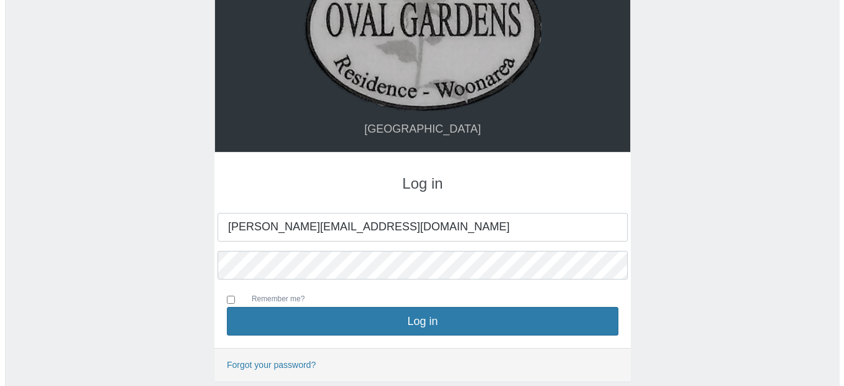
scroll to position [83, 0]
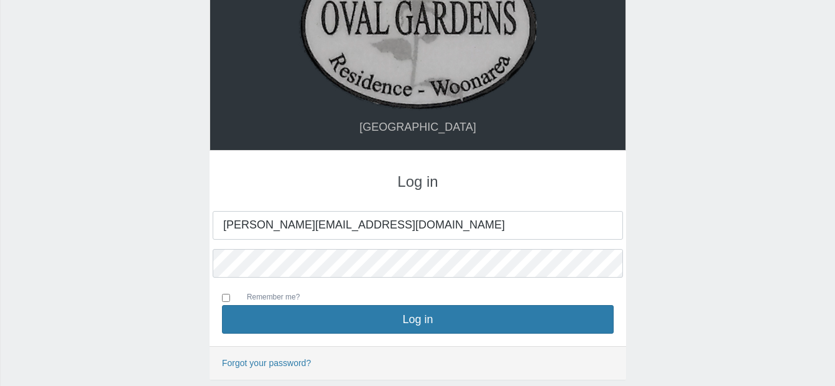
type input "[PERSON_NAME][EMAIL_ADDRESS][DOMAIN_NAME]"
click at [226, 295] on input "Remember me?" at bounding box center [226, 298] width 8 height 8
checkbox input "true"
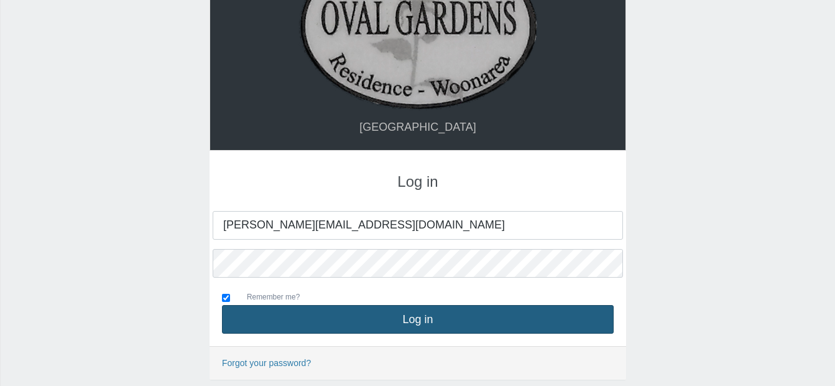
click at [421, 314] on button "Log in" at bounding box center [418, 319] width 392 height 29
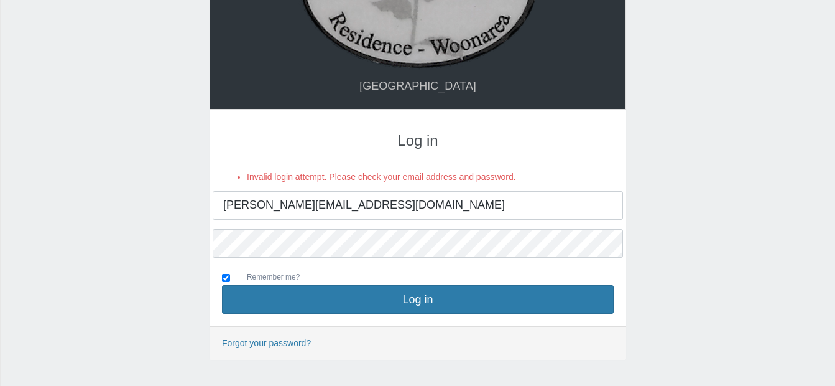
scroll to position [128, 0]
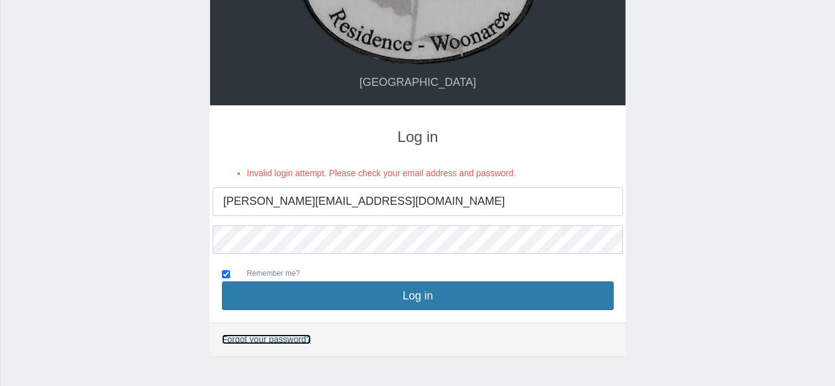
click at [261, 337] on link "Forgot your password?" at bounding box center [266, 339] width 89 height 10
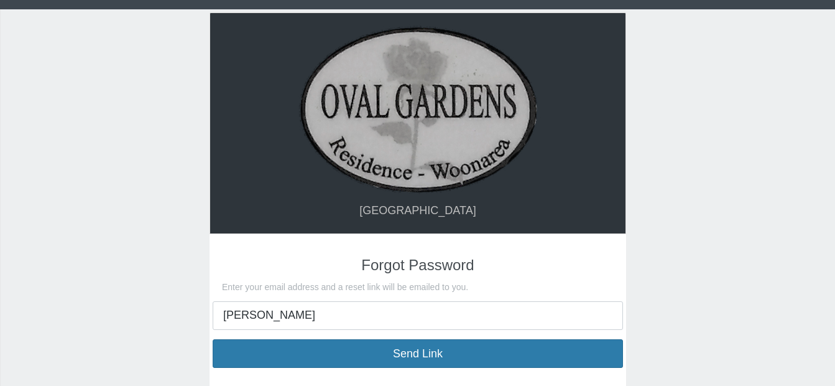
click at [271, 318] on input "anita" at bounding box center [418, 315] width 410 height 29
type input "[PERSON_NAME][EMAIL_ADDRESS][DOMAIN_NAME]"
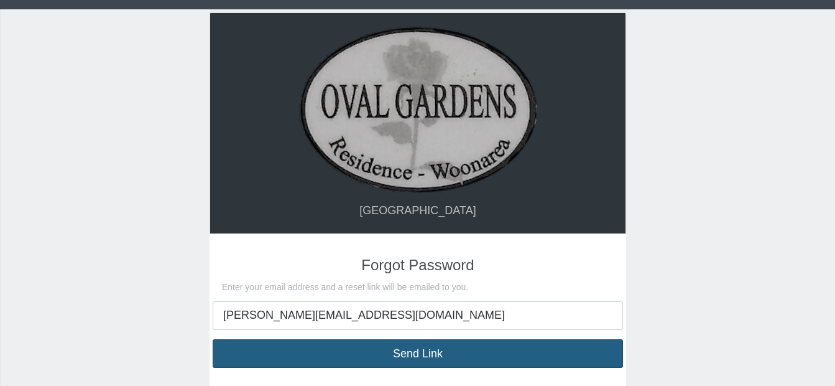
click at [402, 352] on button "Send Link" at bounding box center [418, 353] width 410 height 29
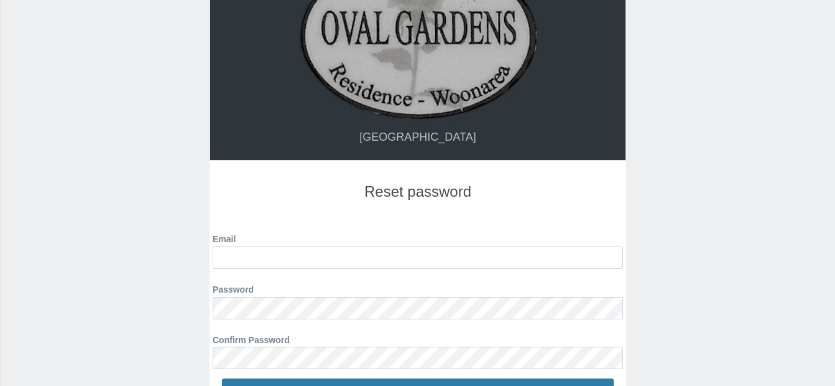
scroll to position [72, 0]
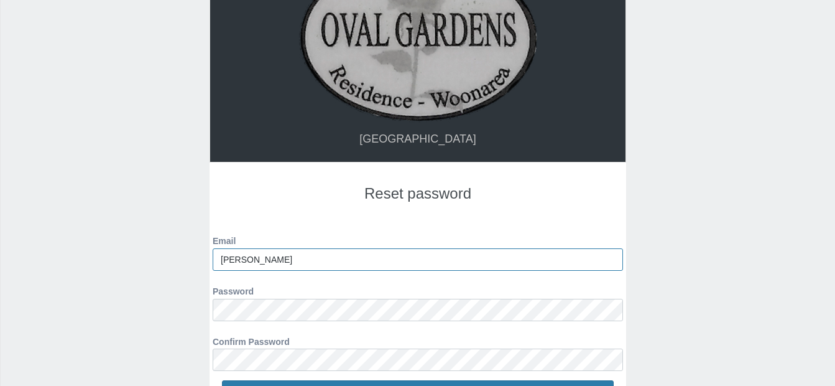
type input "[PERSON_NAME][EMAIL_ADDRESS][DOMAIN_NAME]"
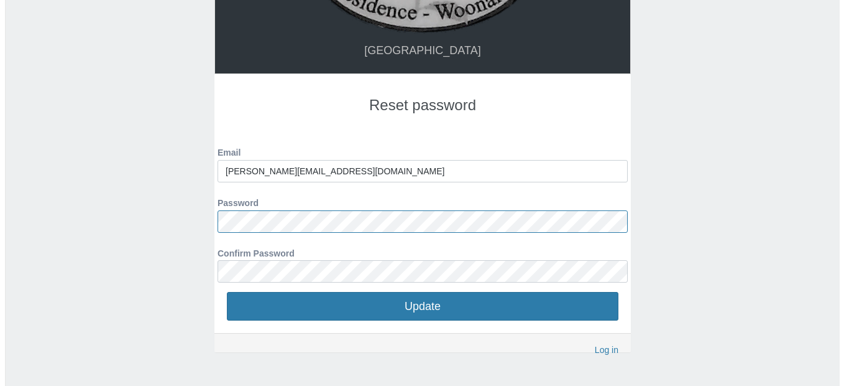
scroll to position [162, 0]
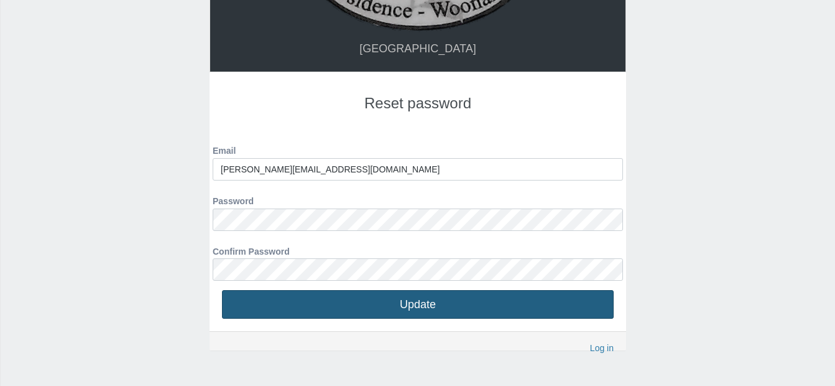
click at [420, 300] on button "Update" at bounding box center [418, 304] width 392 height 29
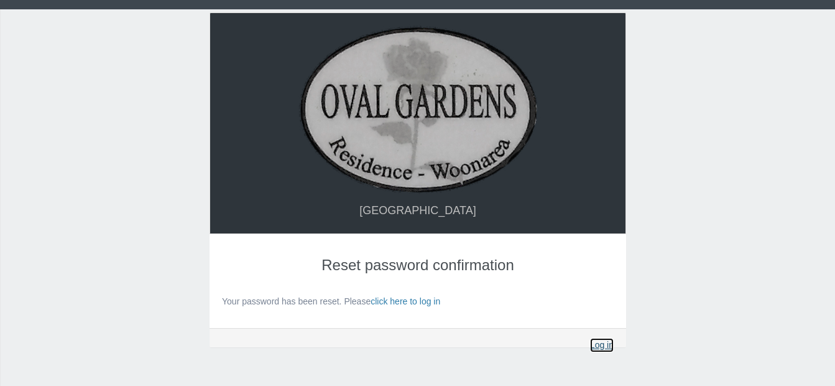
click at [603, 343] on link "Log in" at bounding box center [602, 345] width 24 height 14
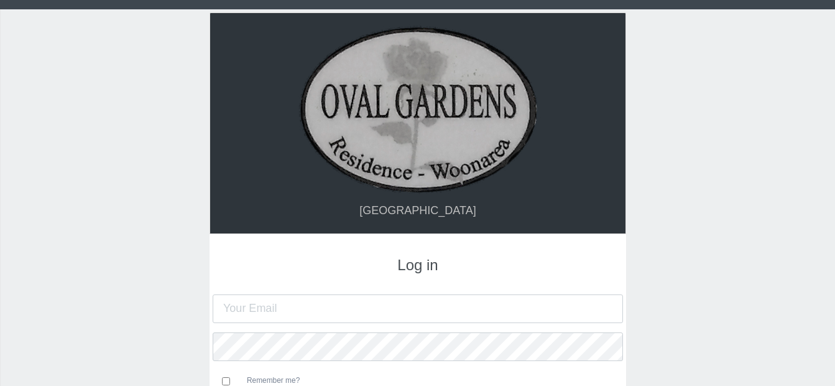
type input "[PERSON_NAME][EMAIL_ADDRESS][DOMAIN_NAME]"
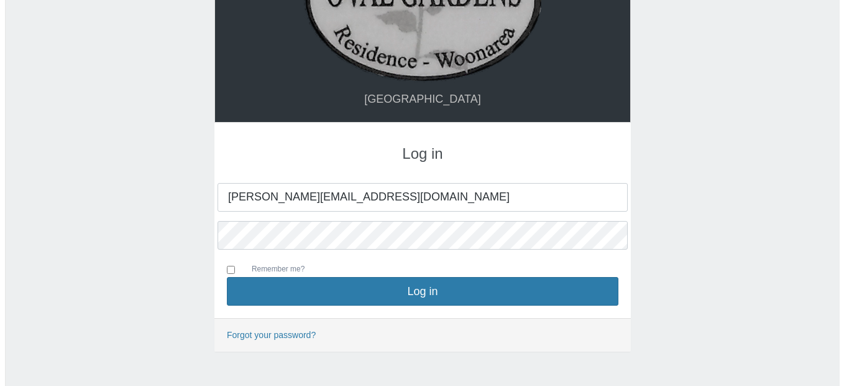
scroll to position [124, 0]
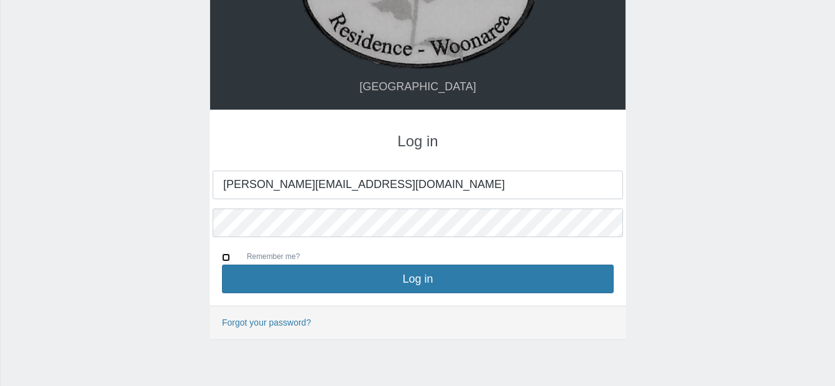
click at [225, 257] on input "Remember me?" at bounding box center [226, 257] width 8 height 8
checkbox input "true"
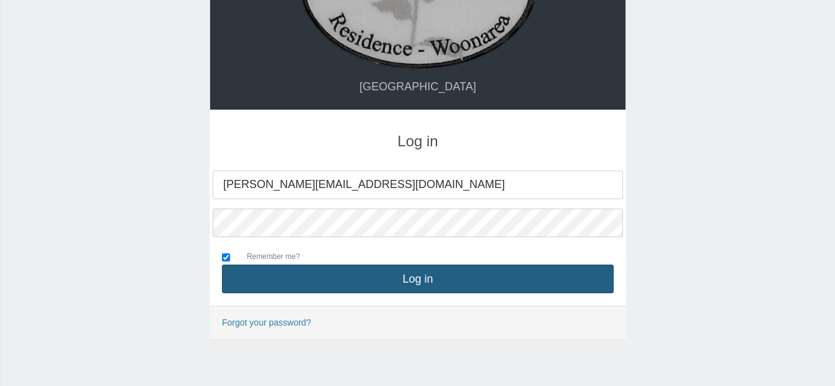
click at [423, 277] on button "Log in" at bounding box center [418, 278] width 392 height 29
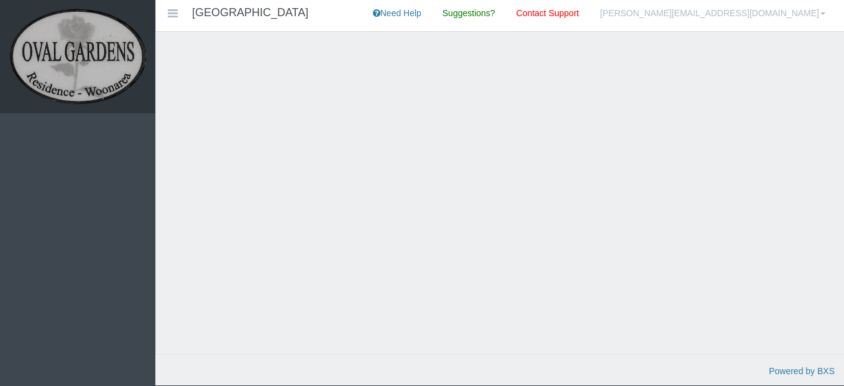
drag, startPoint x: 660, startPoint y: 197, endPoint x: 394, endPoint y: 241, distance: 270.4
click at [660, 198] on div at bounding box center [499, 205] width 689 height 347
click at [585, 223] on div at bounding box center [499, 205] width 689 height 347
click at [175, 13] on icon at bounding box center [172, 13] width 15 height 9
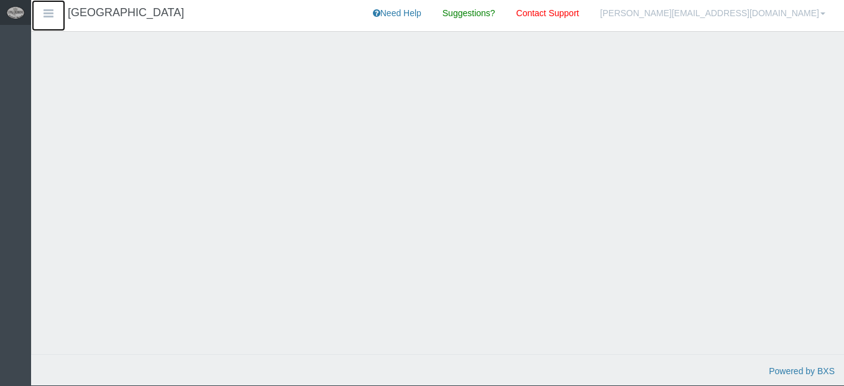
click at [45, 11] on icon at bounding box center [48, 13] width 15 height 9
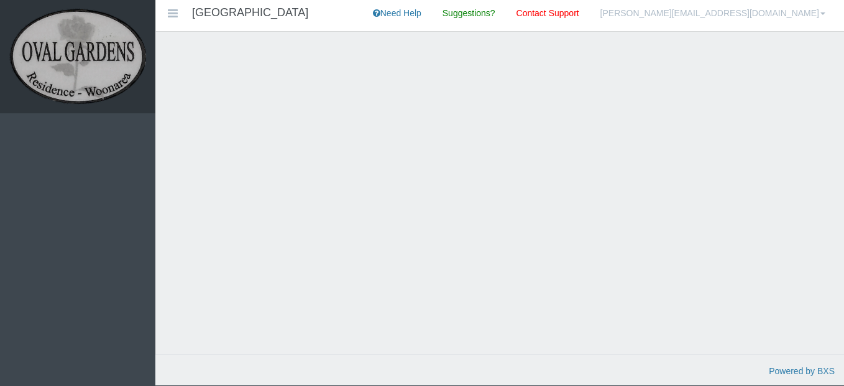
click at [822, 12] on span at bounding box center [823, 13] width 5 height 2
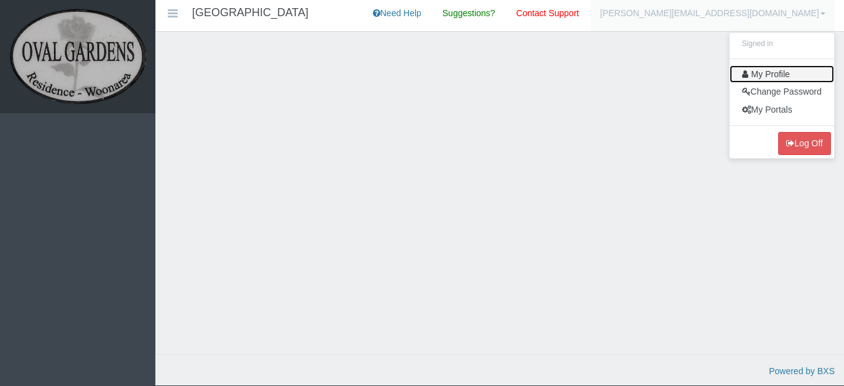
click at [778, 68] on link "My Profile" at bounding box center [782, 74] width 104 height 18
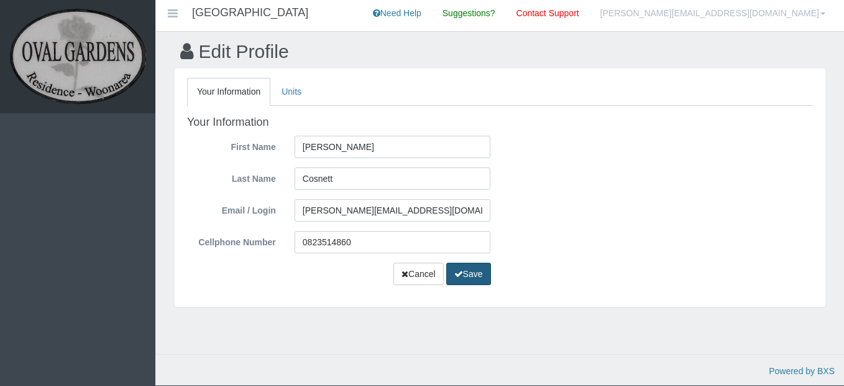
click at [463, 269] on button "Save" at bounding box center [468, 273] width 45 height 23
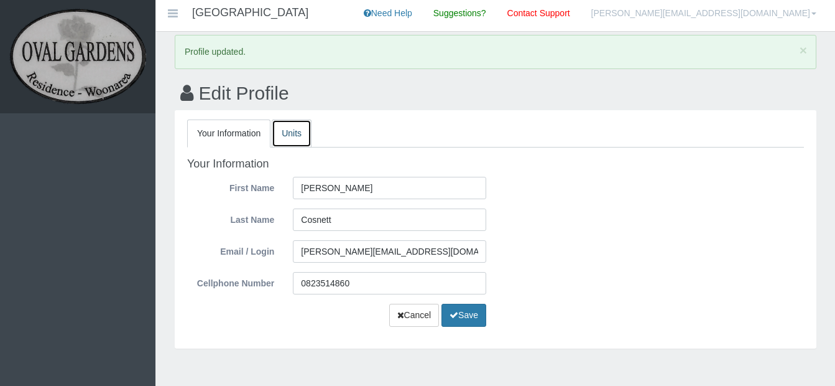
click at [290, 131] on link "Units" at bounding box center [292, 133] width 40 height 28
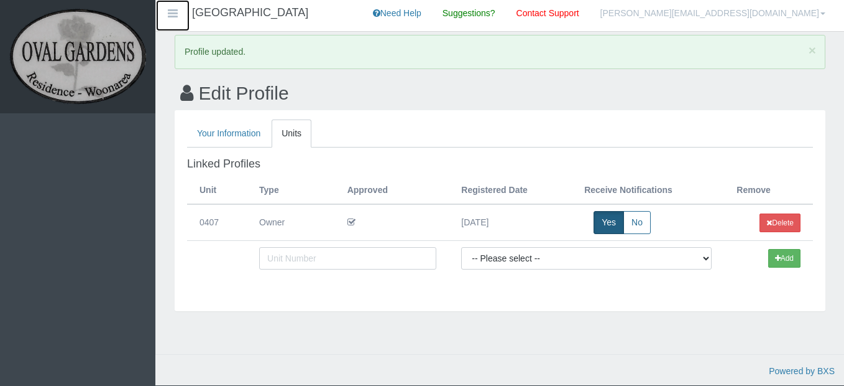
click at [174, 14] on icon at bounding box center [172, 13] width 15 height 9
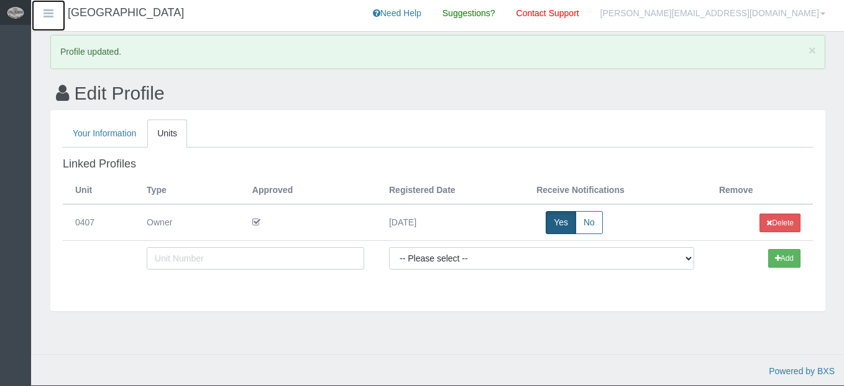
click at [45, 12] on icon at bounding box center [48, 13] width 15 height 9
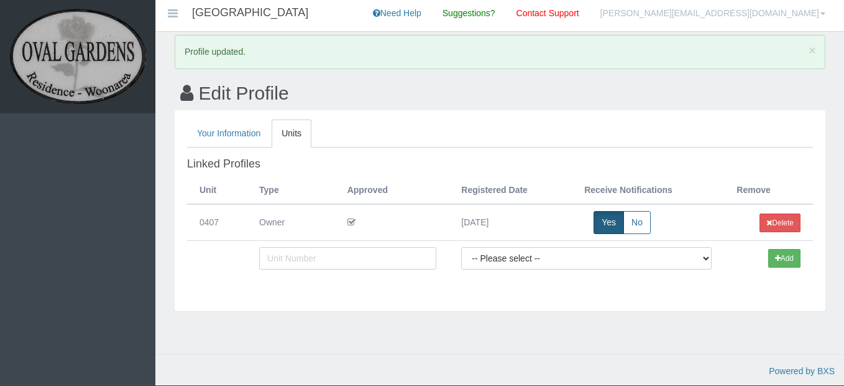
click at [820, 11] on link "[PERSON_NAME][EMAIL_ADDRESS][DOMAIN_NAME]" at bounding box center [713, 15] width 244 height 31
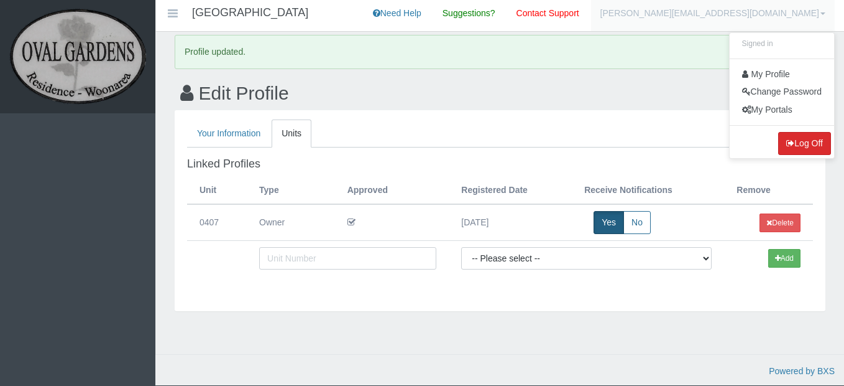
click at [812, 141] on button "Log Off" at bounding box center [805, 143] width 53 height 23
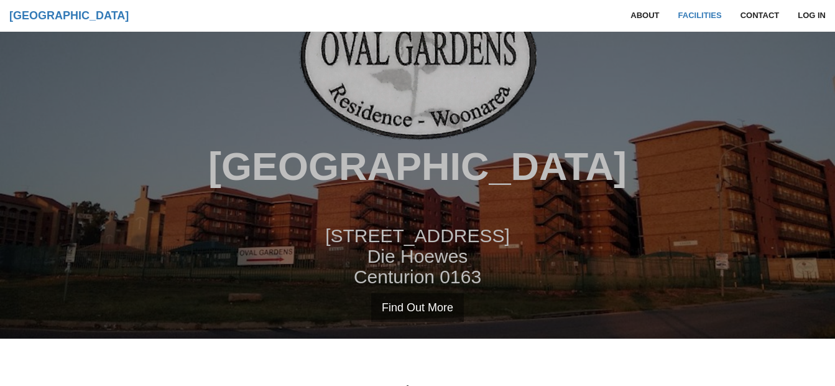
scroll to position [90, 0]
